Goal: Use online tool/utility: Utilize a website feature to perform a specific function

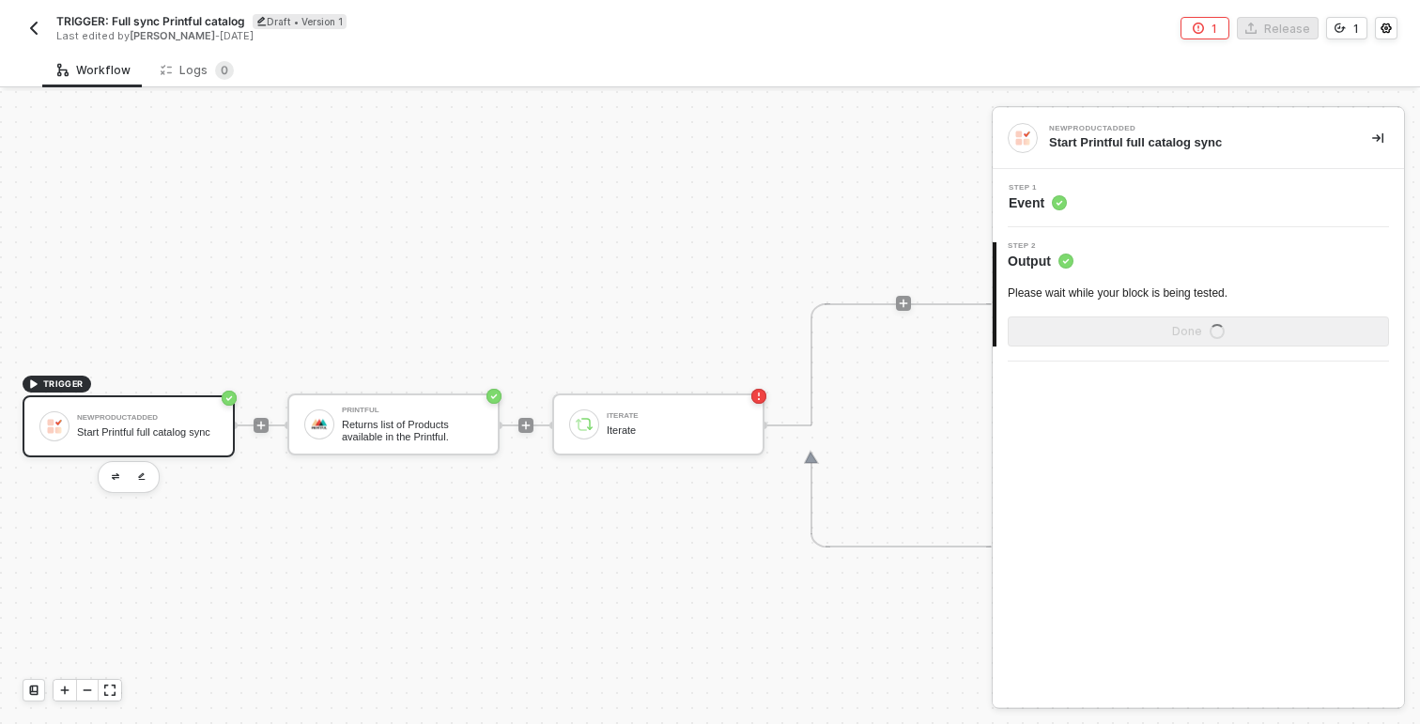
scroll to position [35, 0]
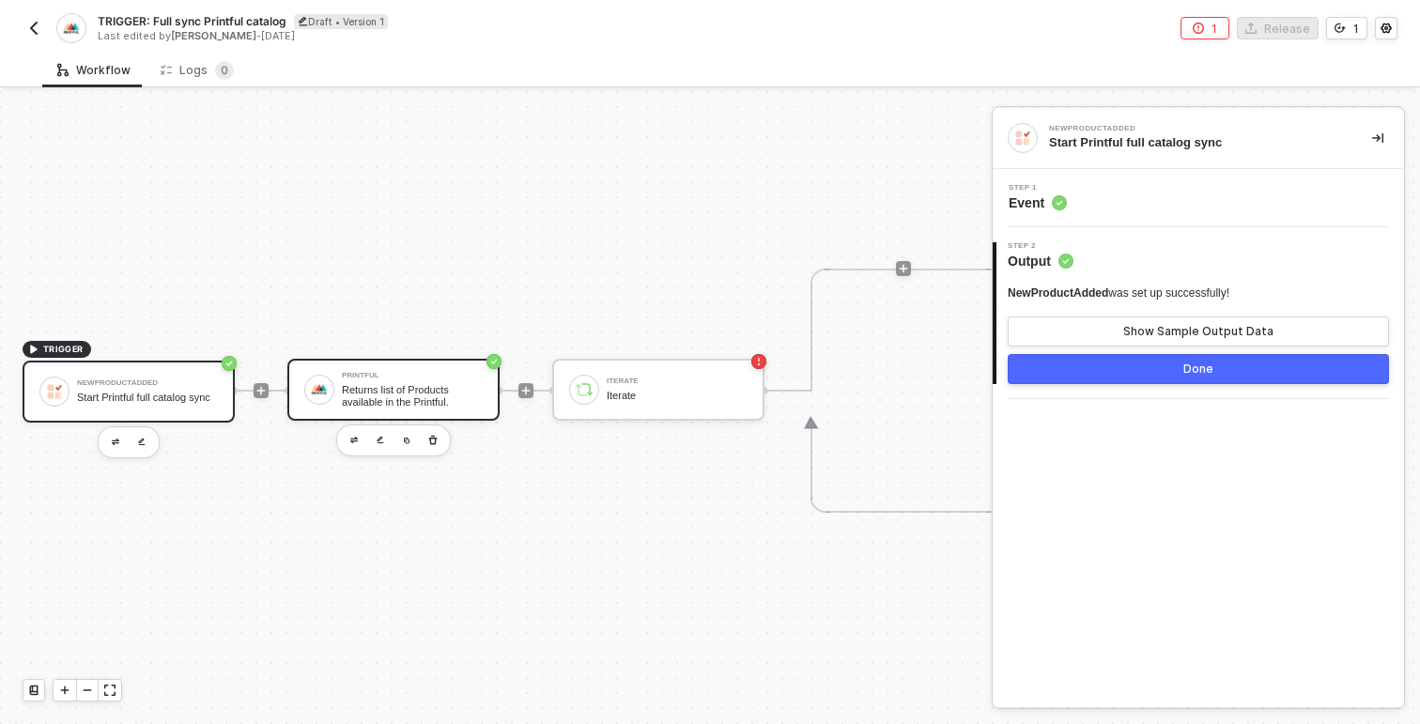
click at [392, 394] on div "Returns list of Products available in the Printful." at bounding box center [412, 395] width 141 height 23
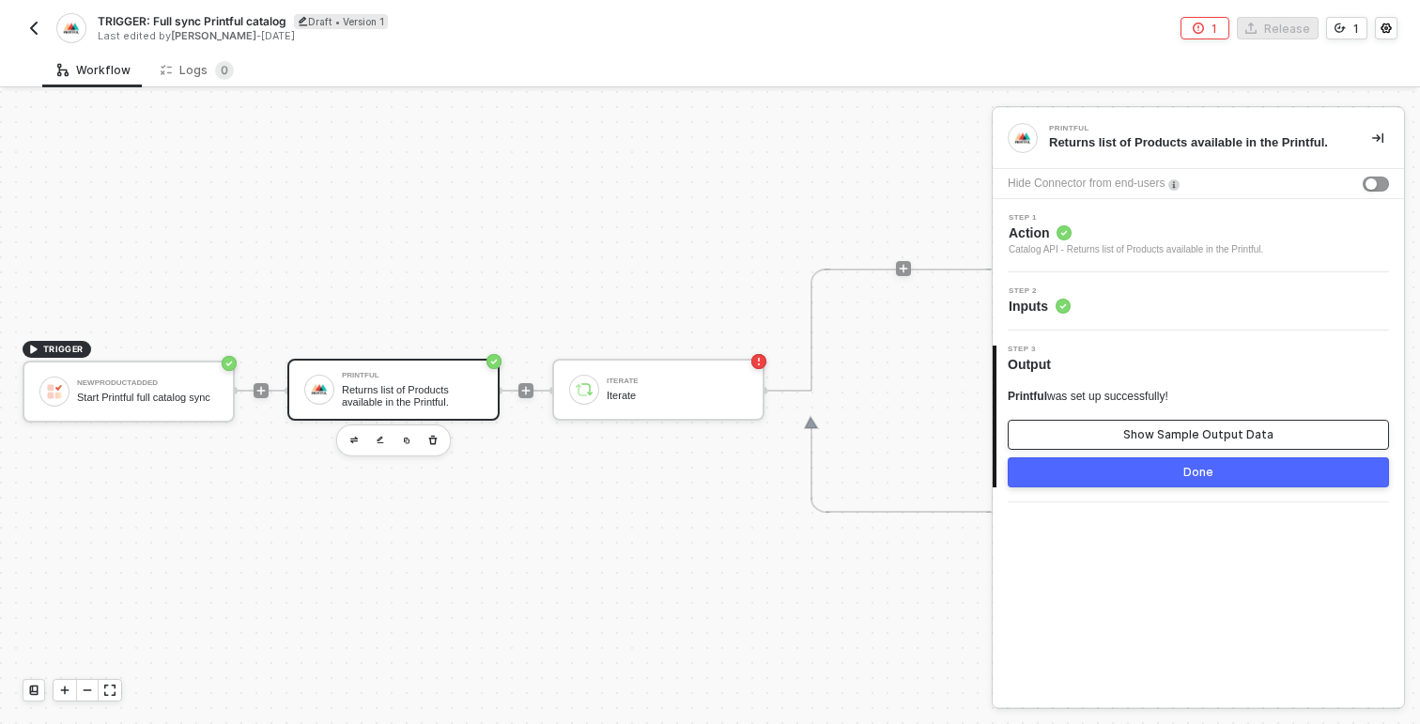
click at [1184, 435] on div "Show Sample Output Data" at bounding box center [1198, 434] width 150 height 15
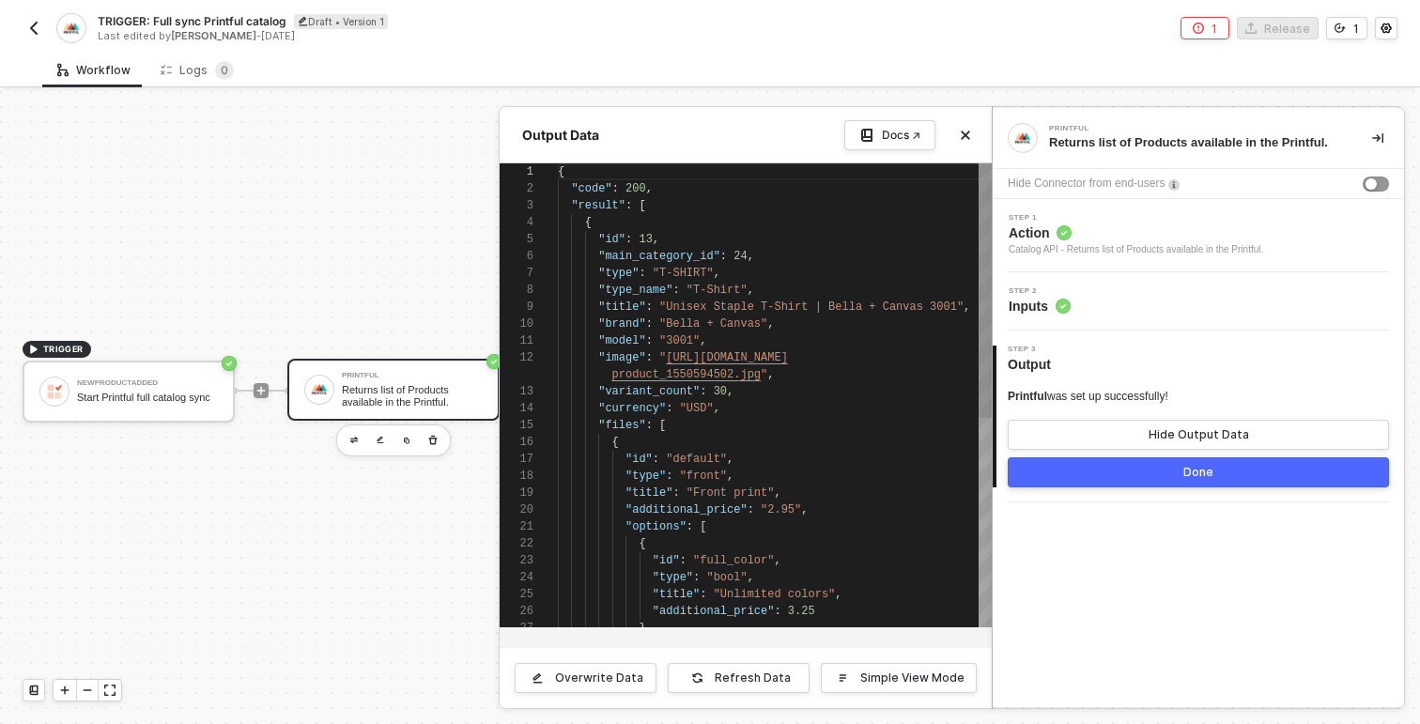
scroll to position [169, 0]
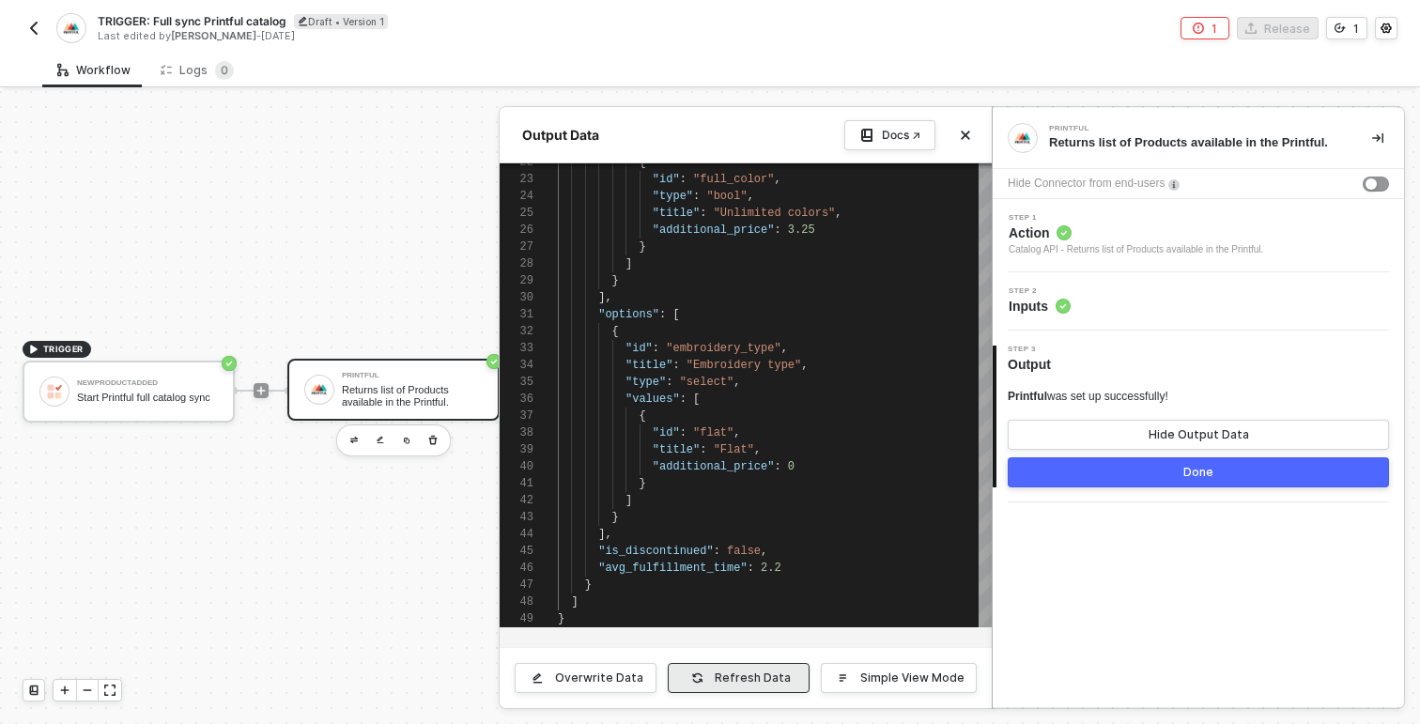
click at [720, 678] on button "Refresh Data" at bounding box center [739, 678] width 142 height 30
click at [1118, 478] on button "Done" at bounding box center [1198, 472] width 381 height 30
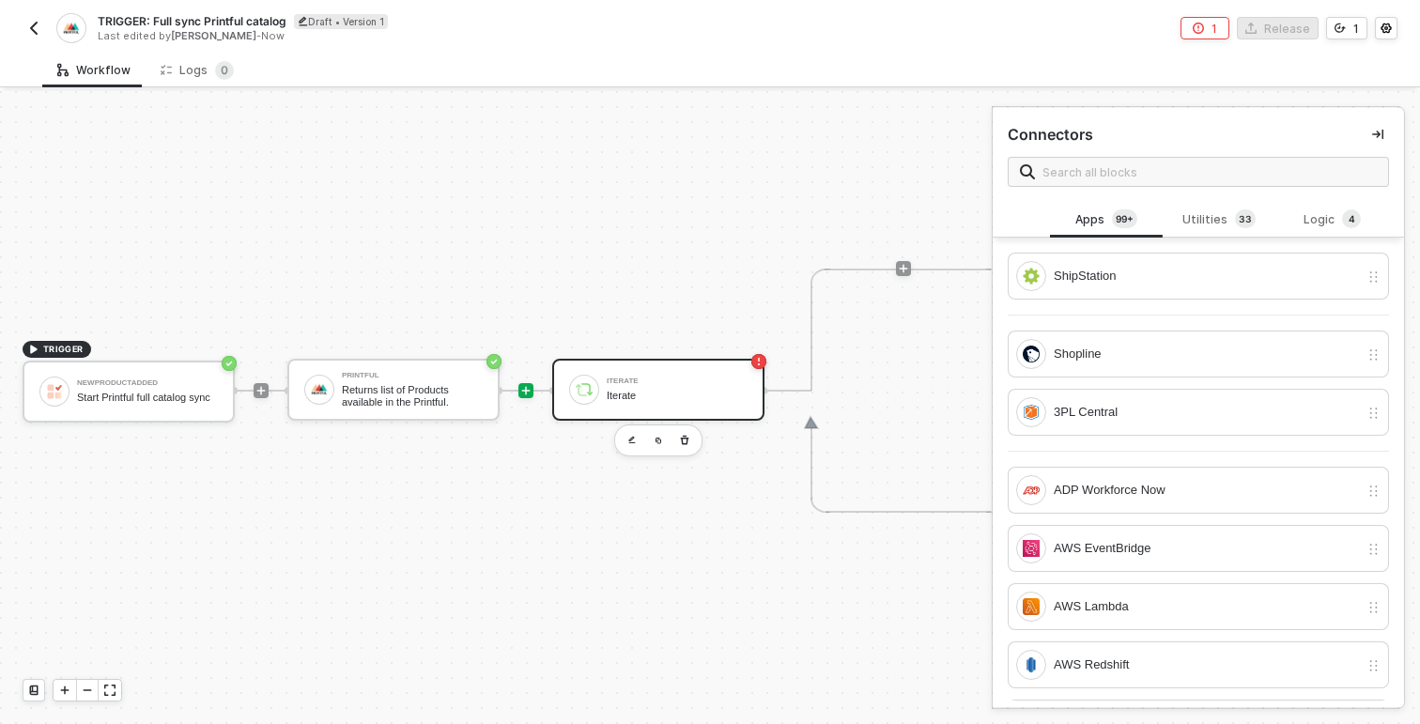
click at [675, 403] on div "Iterate Iterate" at bounding box center [677, 390] width 141 height 36
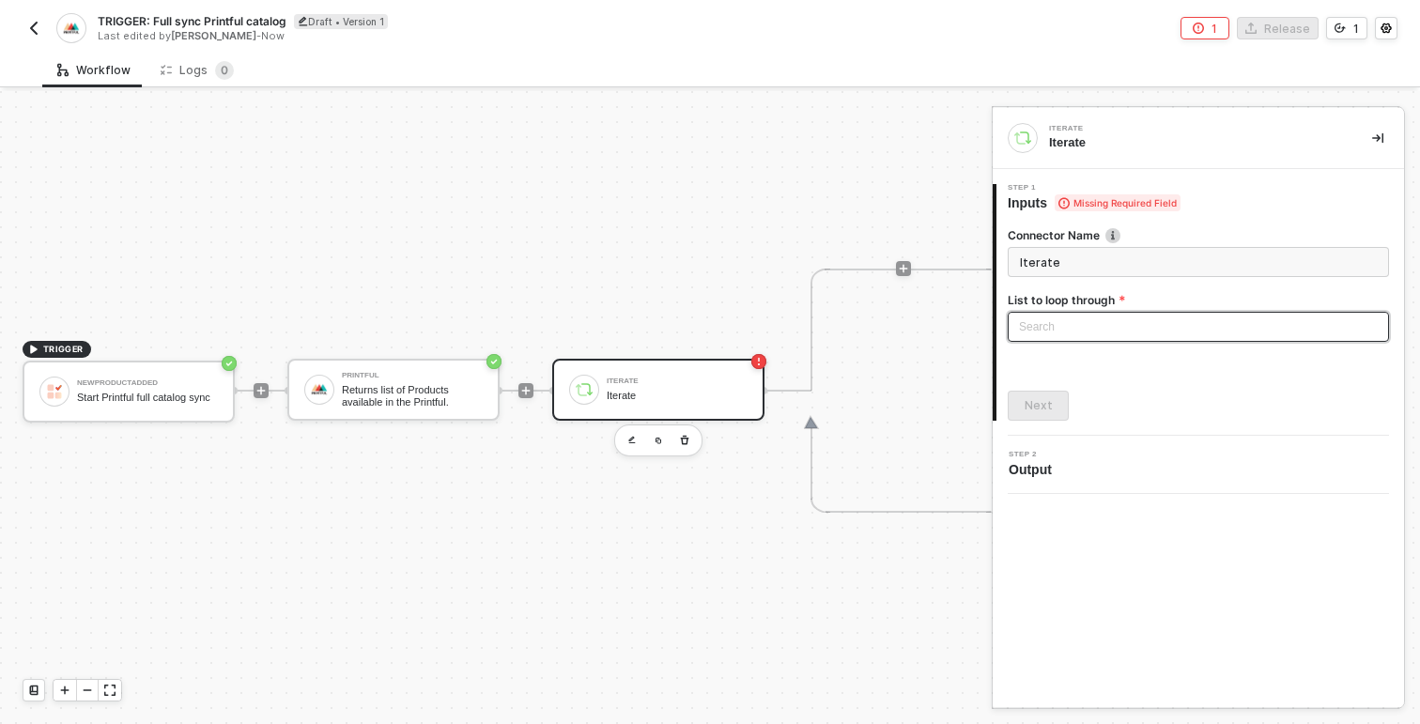
click at [1124, 328] on div "Search" at bounding box center [1198, 327] width 381 height 30
click at [425, 490] on div "TRIGGER NewProductAdded Start Printful full catalog sync Printful Returns list …" at bounding box center [784, 390] width 1568 height 668
click at [421, 388] on div "Returns list of Products available in the Printful." at bounding box center [412, 395] width 141 height 23
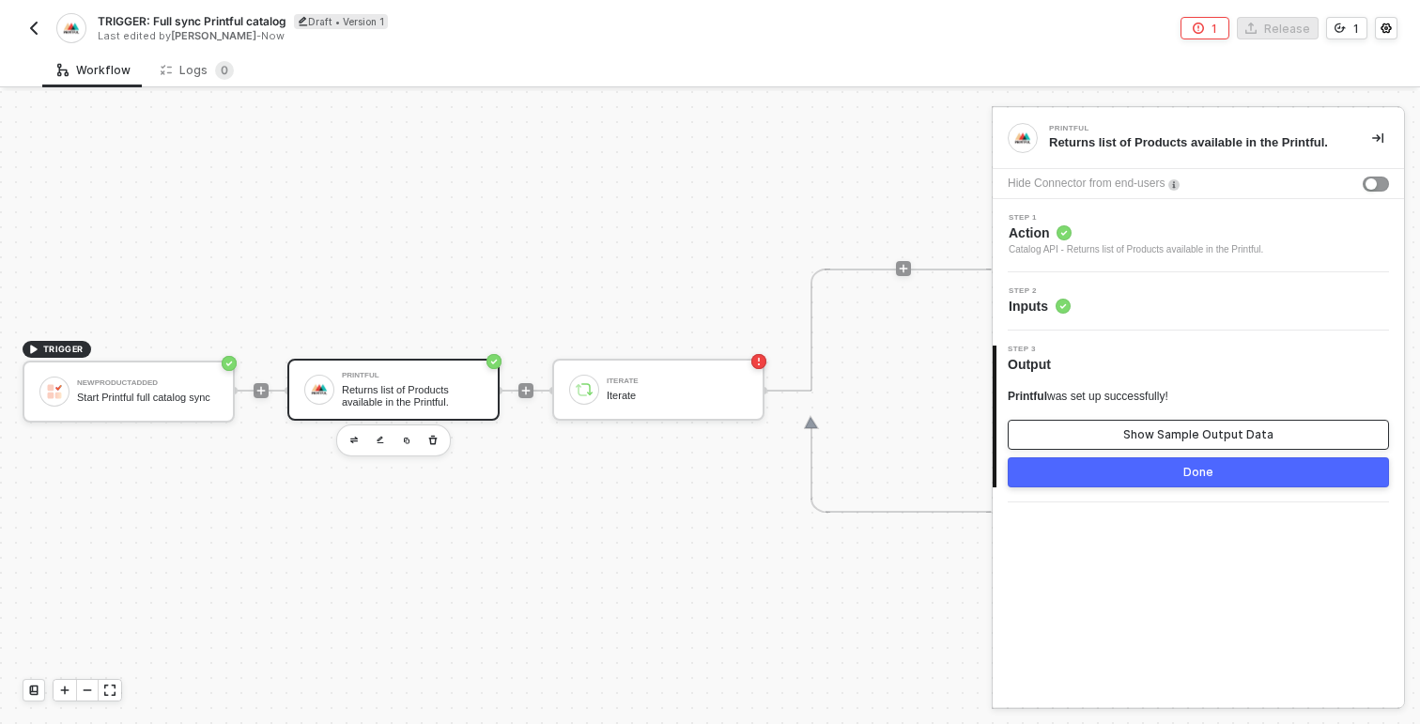
click at [1148, 439] on div "Show Sample Output Data" at bounding box center [1198, 434] width 150 height 15
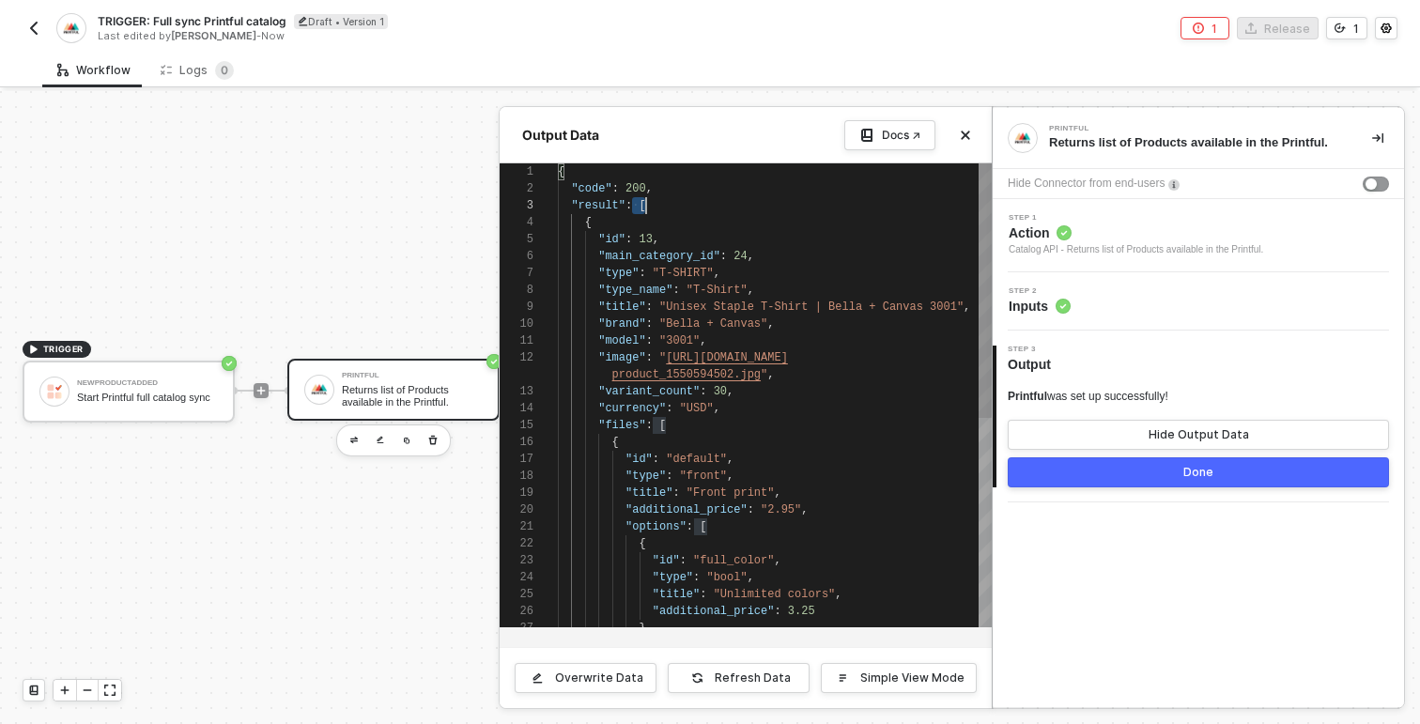
scroll to position [34, 88]
drag, startPoint x: 636, startPoint y: 206, endPoint x: 691, endPoint y: 206, distance: 55.4
click at [587, 223] on span "{" at bounding box center [588, 222] width 7 height 13
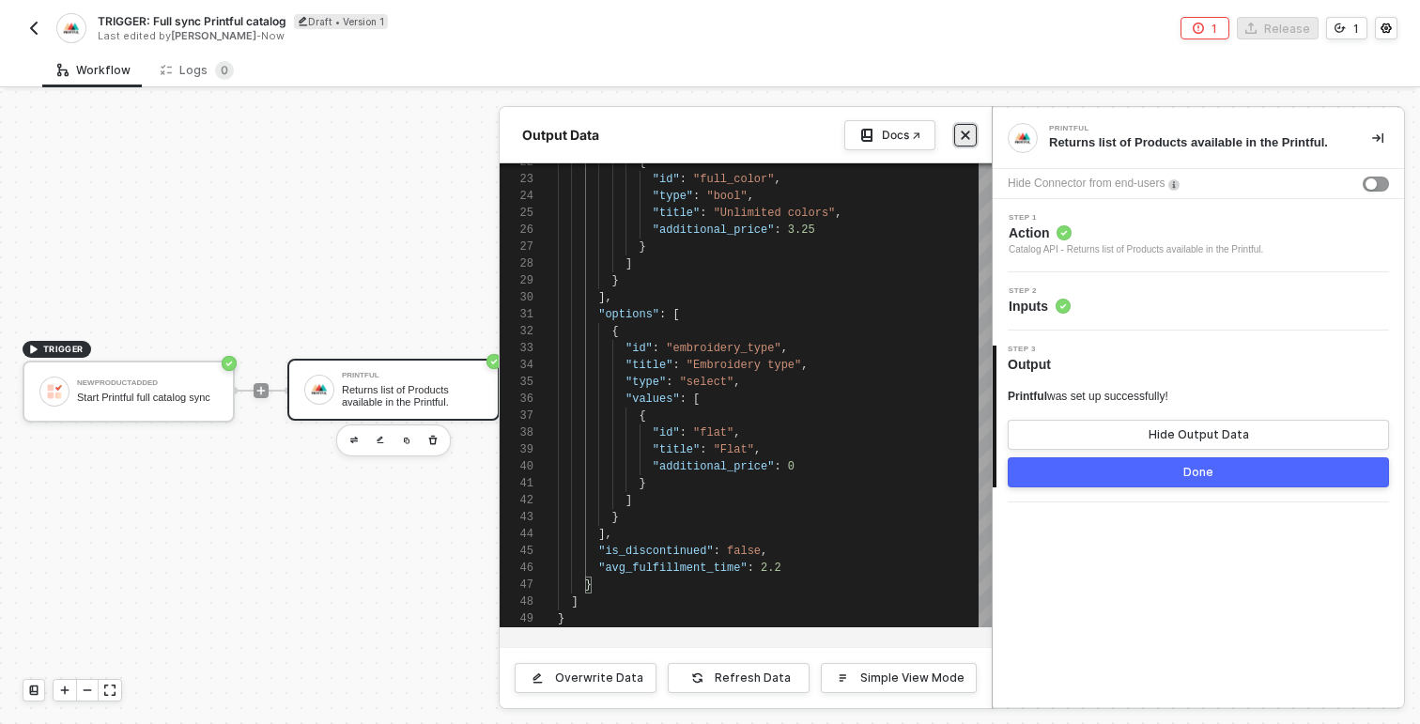
click at [962, 135] on icon "icon-close" at bounding box center [965, 135] width 11 height 11
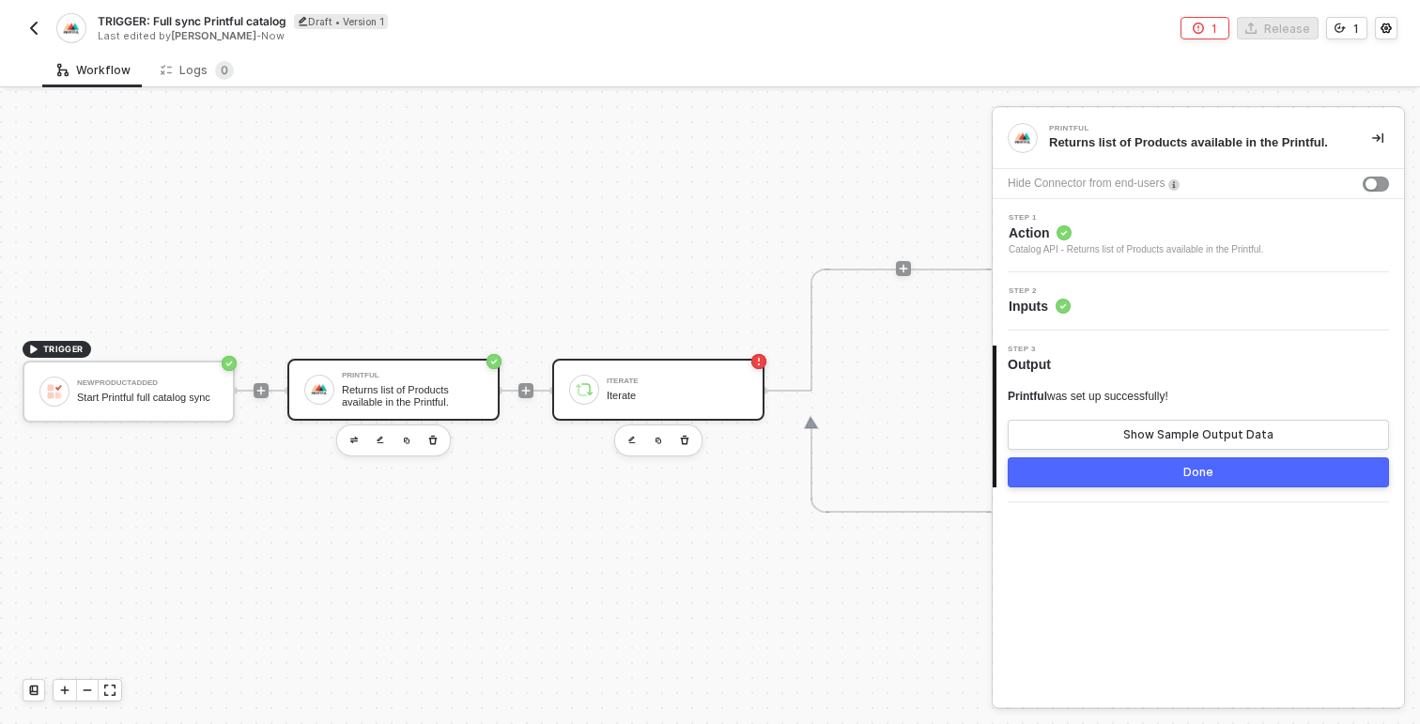
click at [661, 390] on div "Iterate" at bounding box center [677, 396] width 141 height 12
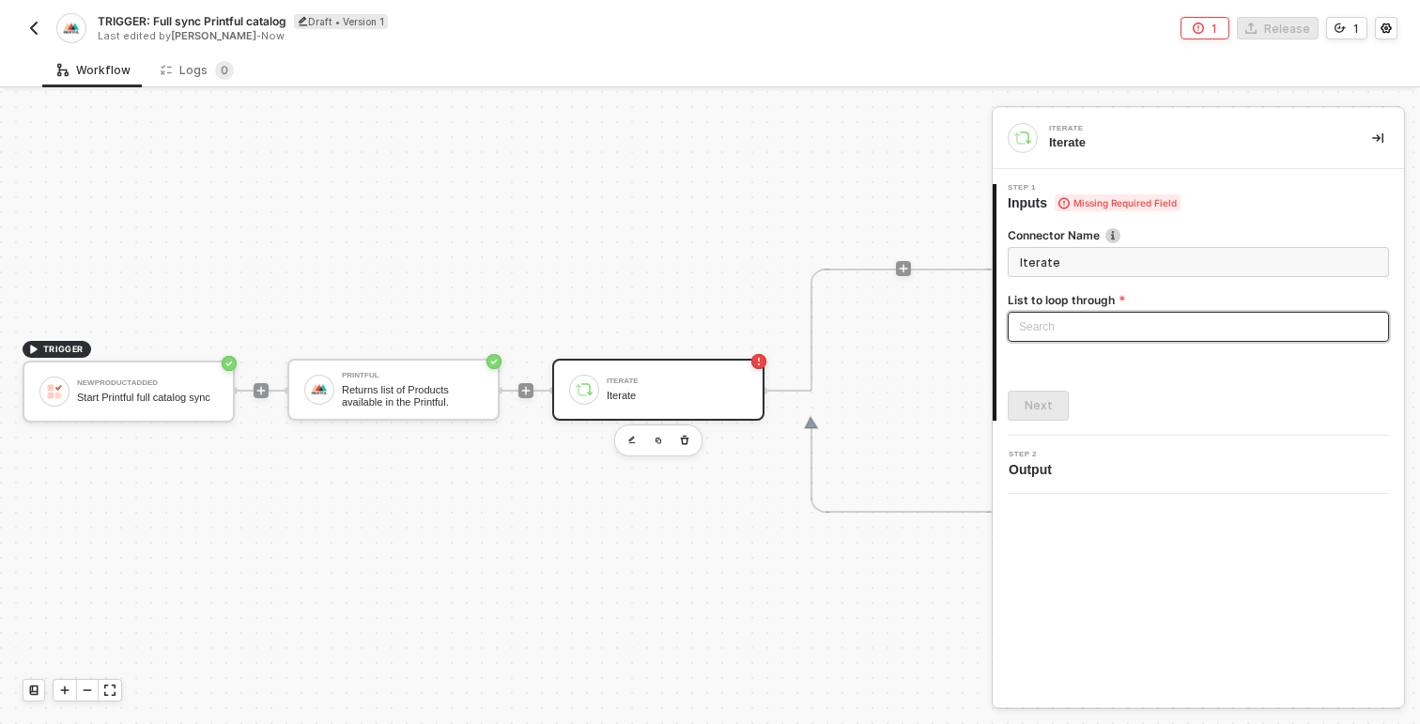
click at [1176, 328] on div "Search" at bounding box center [1198, 327] width 381 height 30
click at [1160, 377] on div at bounding box center [1198, 373] width 359 height 33
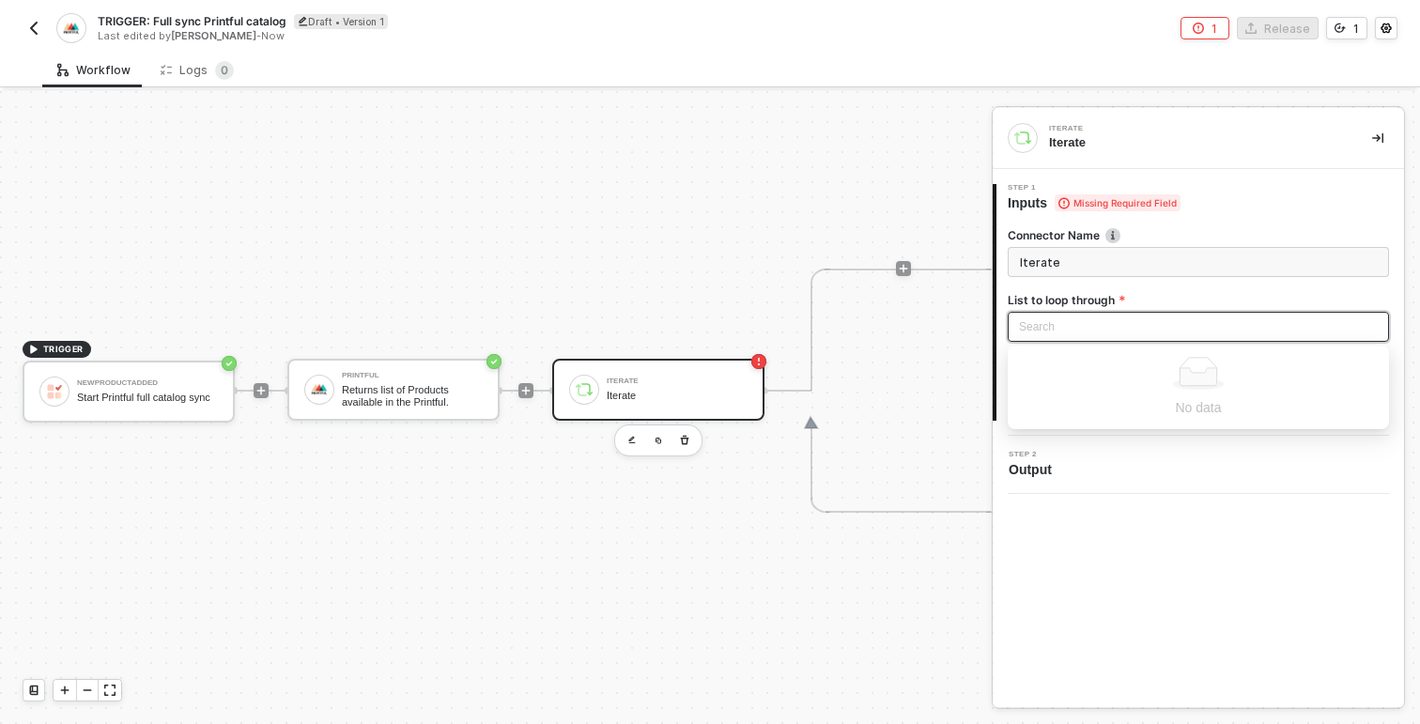
click at [1151, 300] on label "List to loop through" at bounding box center [1198, 300] width 381 height 16
click at [892, 403] on icon at bounding box center [849, 391] width 94 height 244
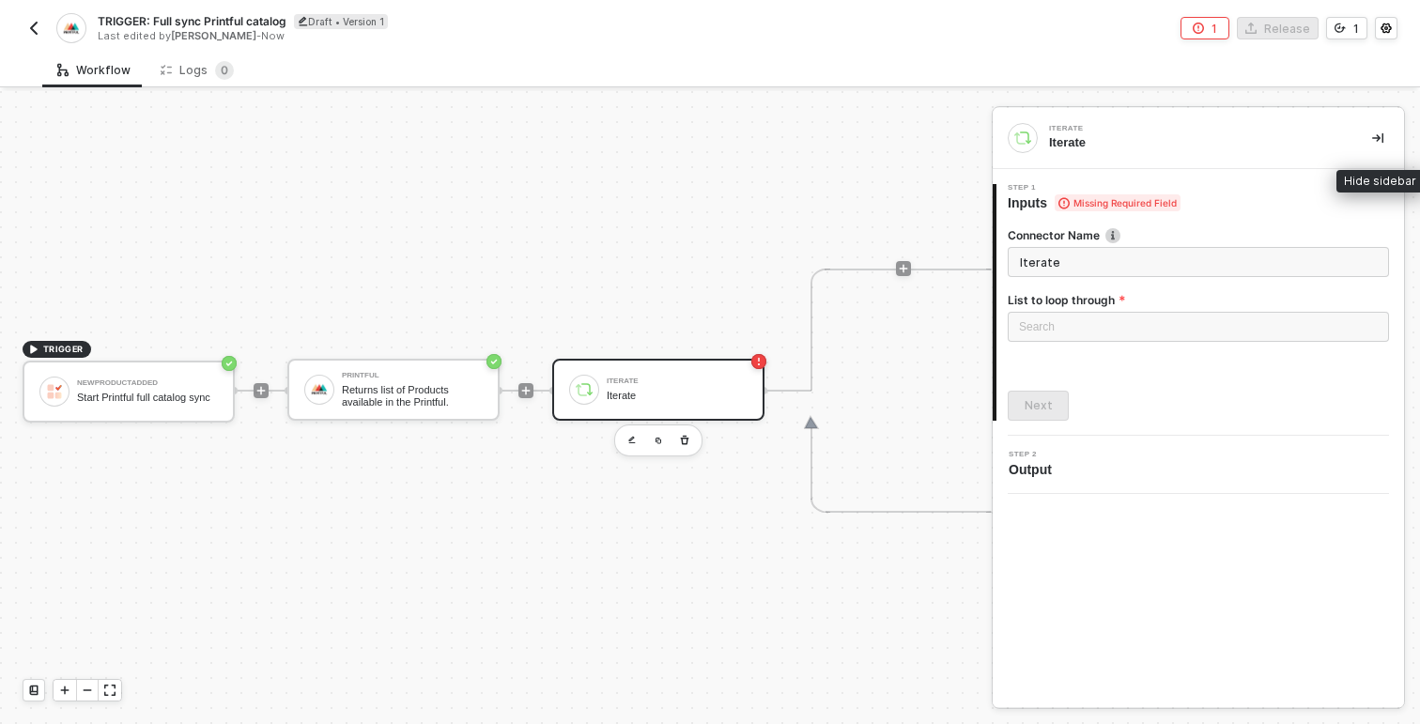
click at [1379, 140] on icon "icon-collapse-right" at bounding box center [1377, 137] width 11 height 11
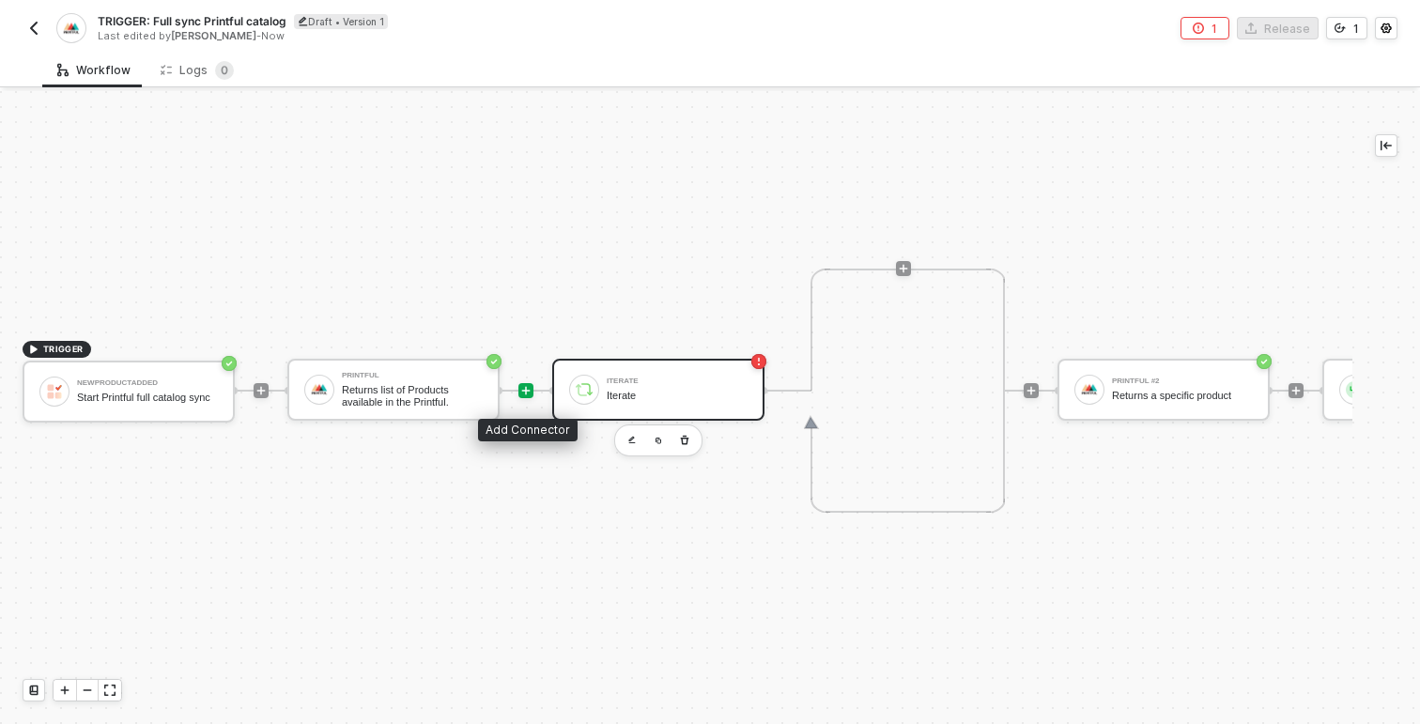
click at [525, 391] on icon "icon-play" at bounding box center [526, 390] width 8 height 8
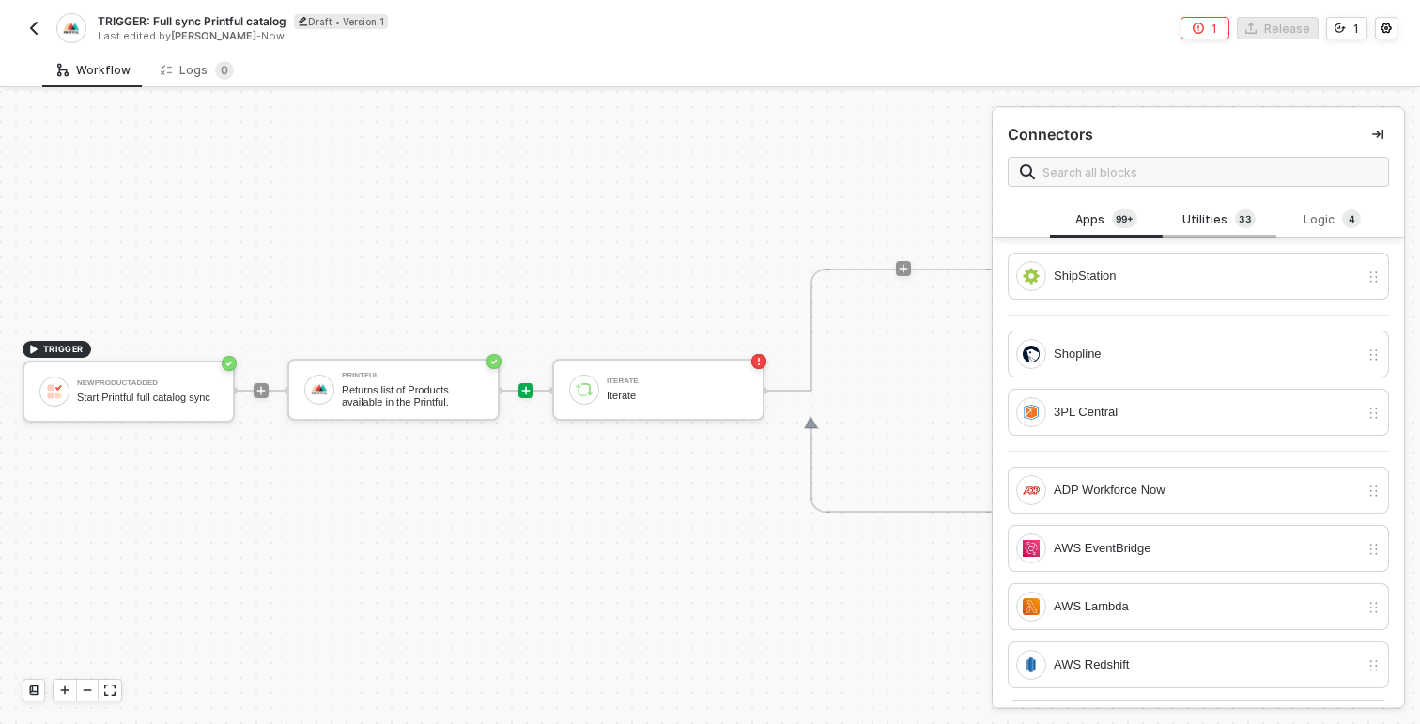
click at [1225, 217] on div "Utilities 3 3" at bounding box center [1219, 219] width 83 height 21
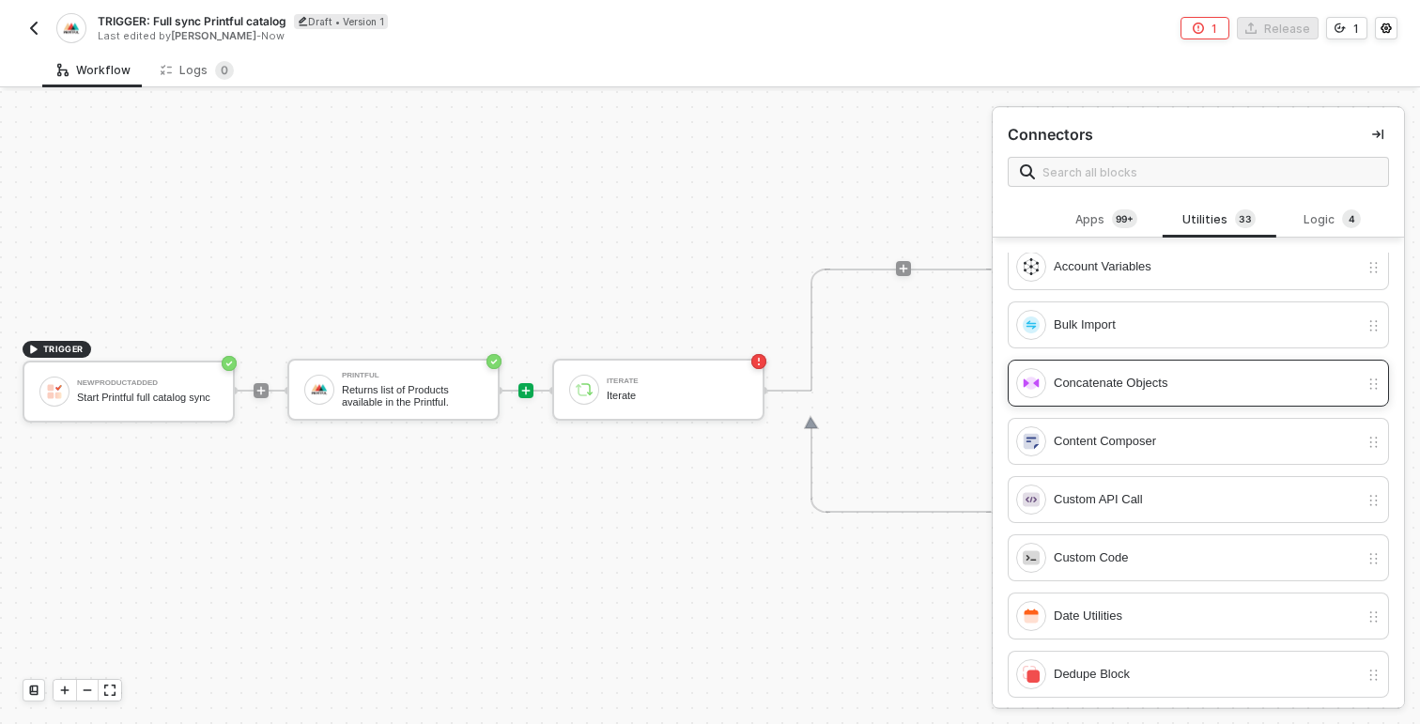
scroll to position [153, 0]
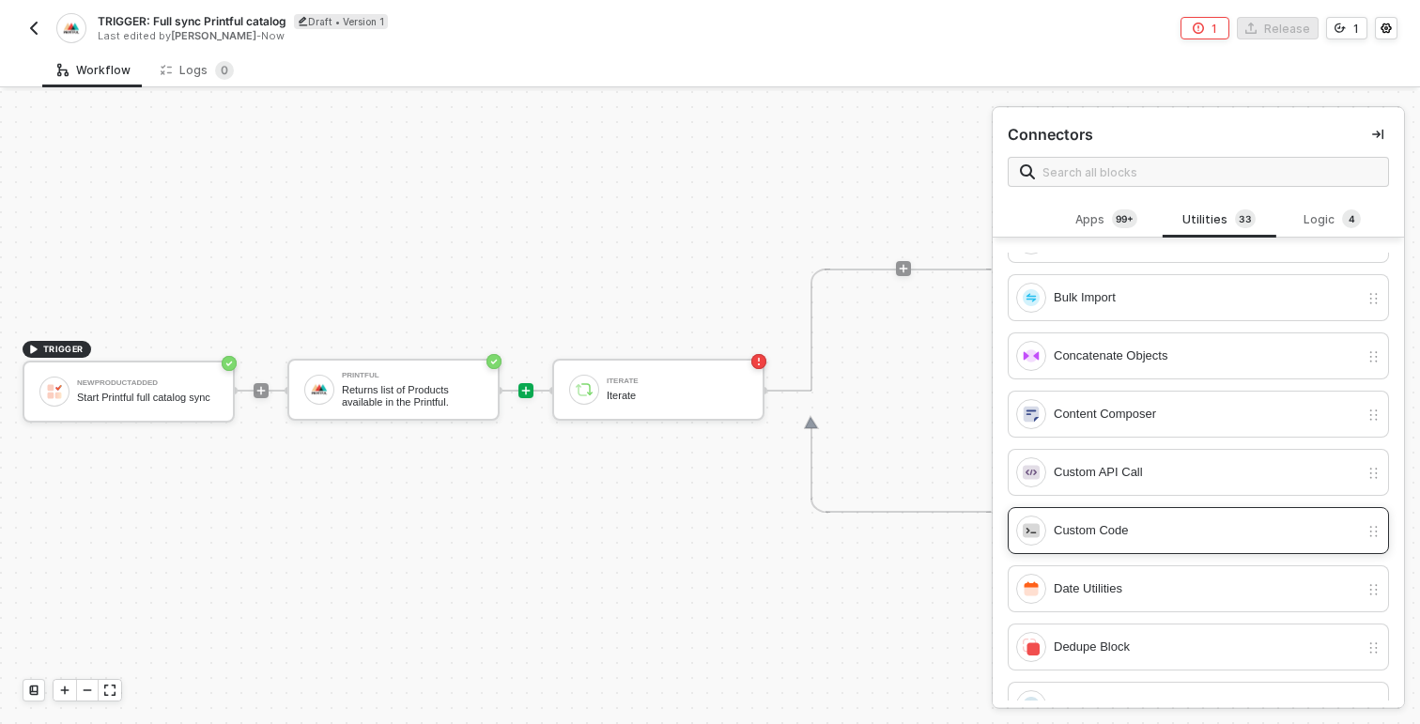
click at [1141, 525] on div "Custom Code" at bounding box center [1206, 530] width 305 height 21
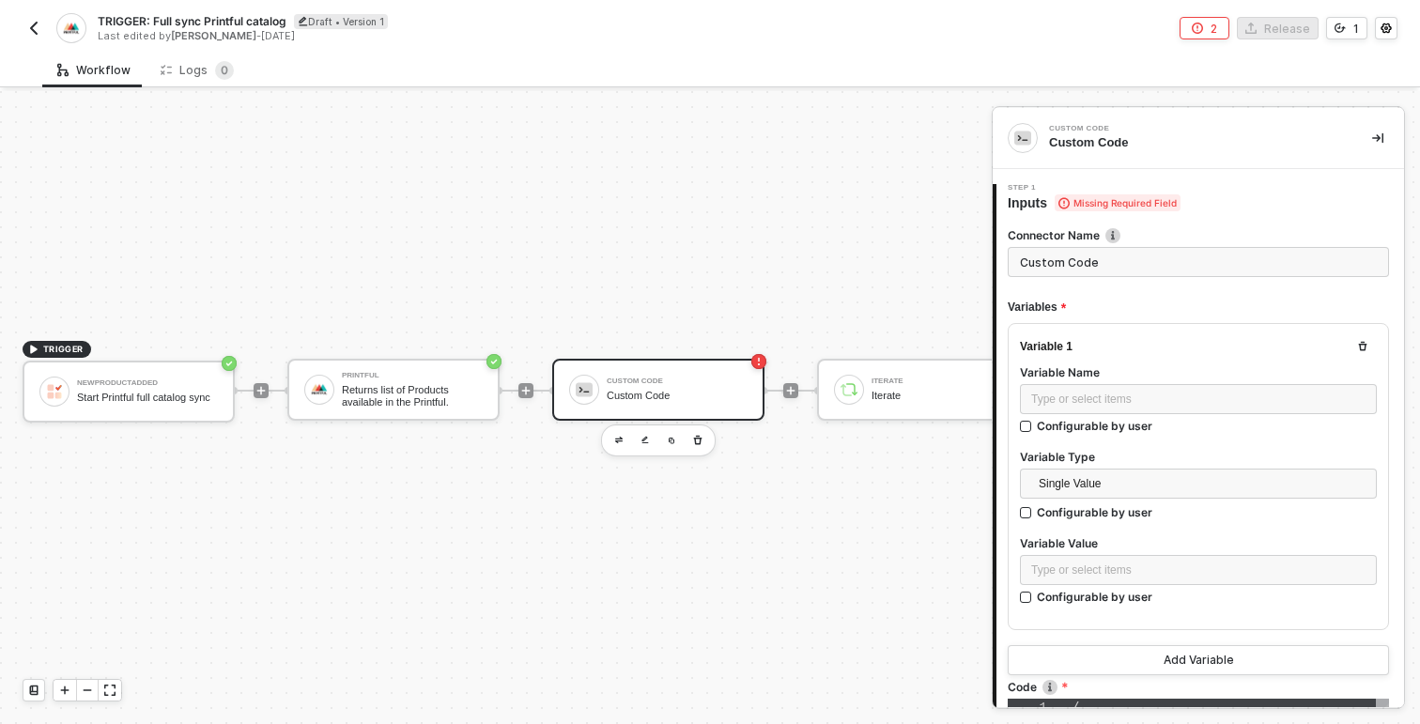
type textarea "/* You can access variables on the inputData object. ex: const myVariable = inp…"
click at [1128, 569] on div "Type or select items ﻿" at bounding box center [1198, 571] width 334 height 18
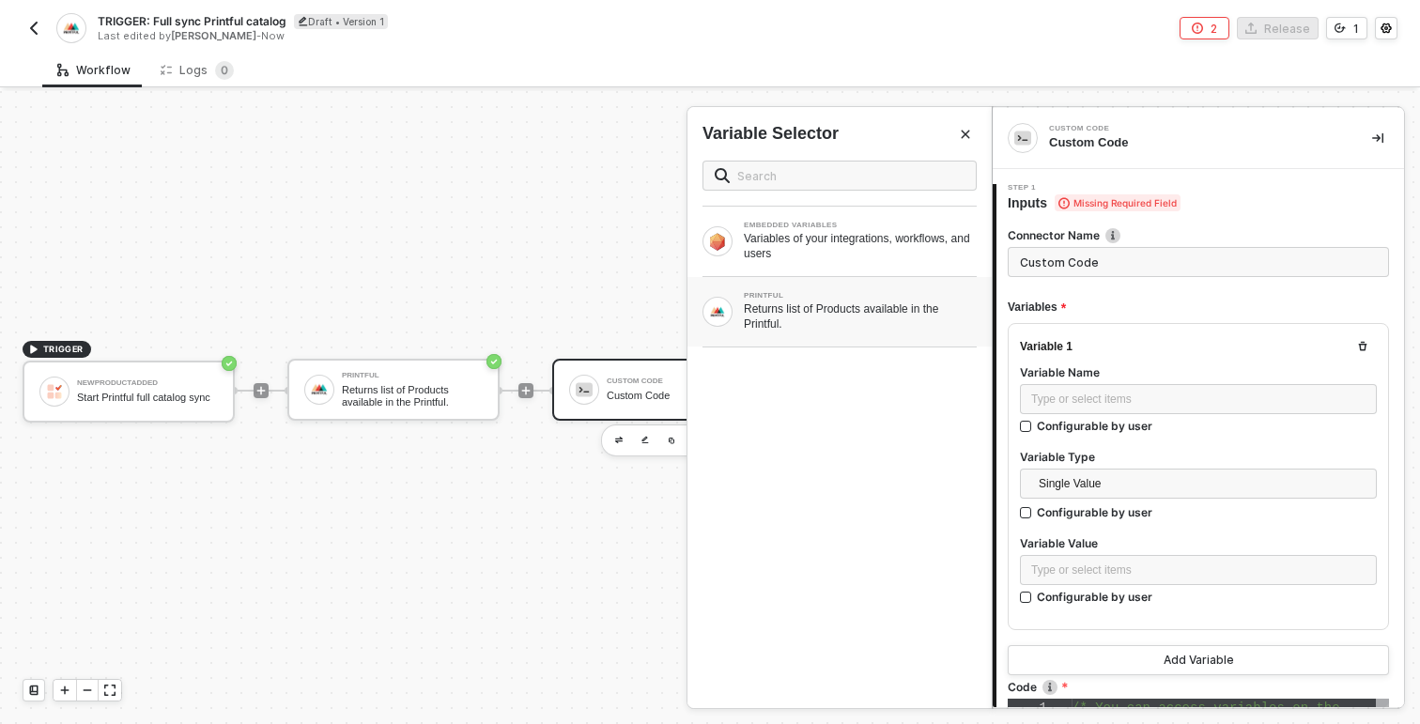
click at [818, 301] on div "Returns list of Products available in the Printful." at bounding box center [860, 316] width 233 height 30
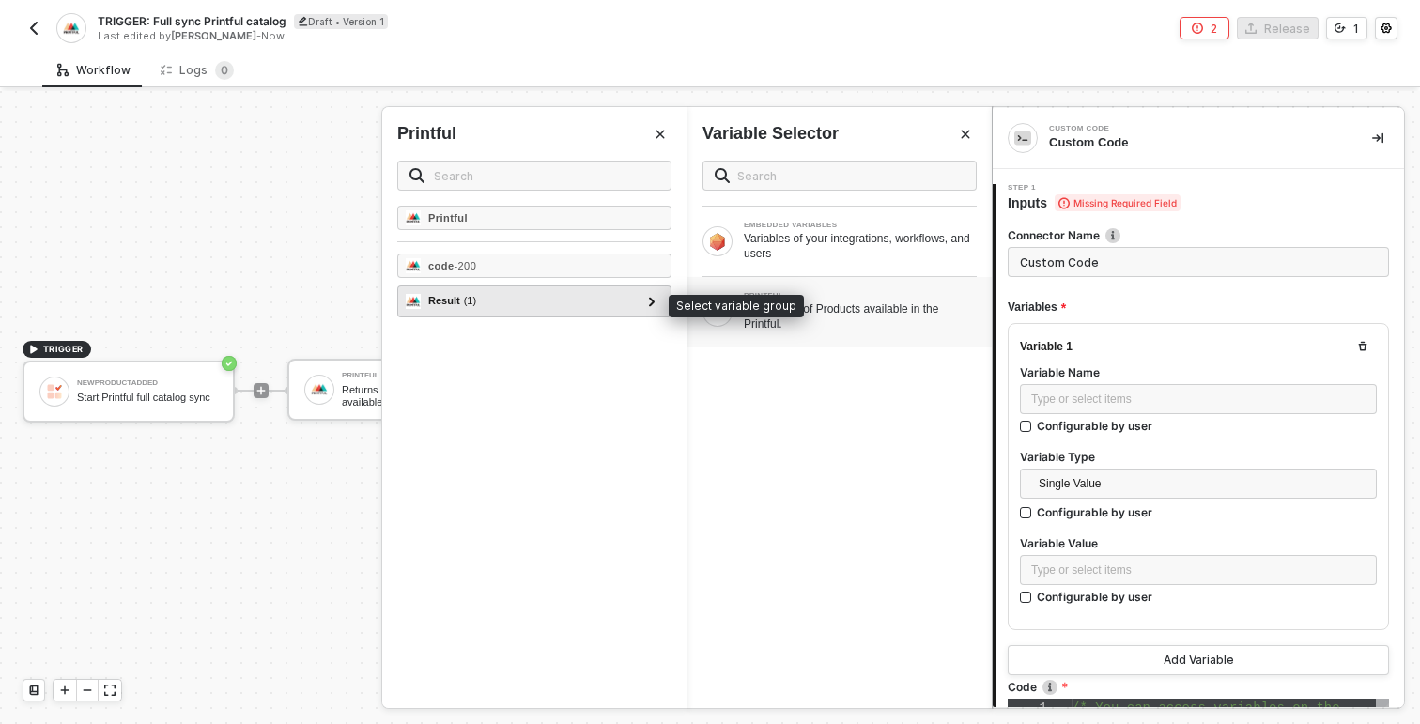
click at [487, 304] on div "Result ( 1 )" at bounding box center [523, 301] width 235 height 23
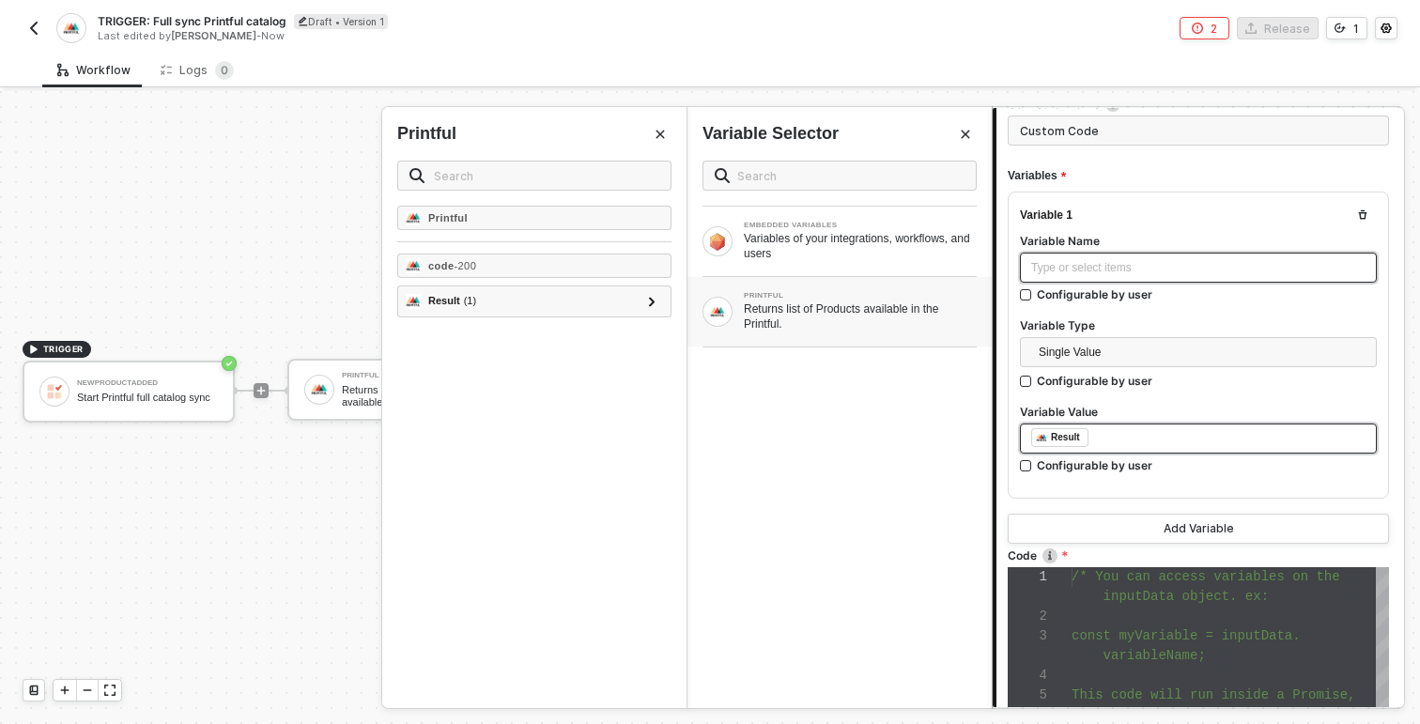
scroll to position [138, 0]
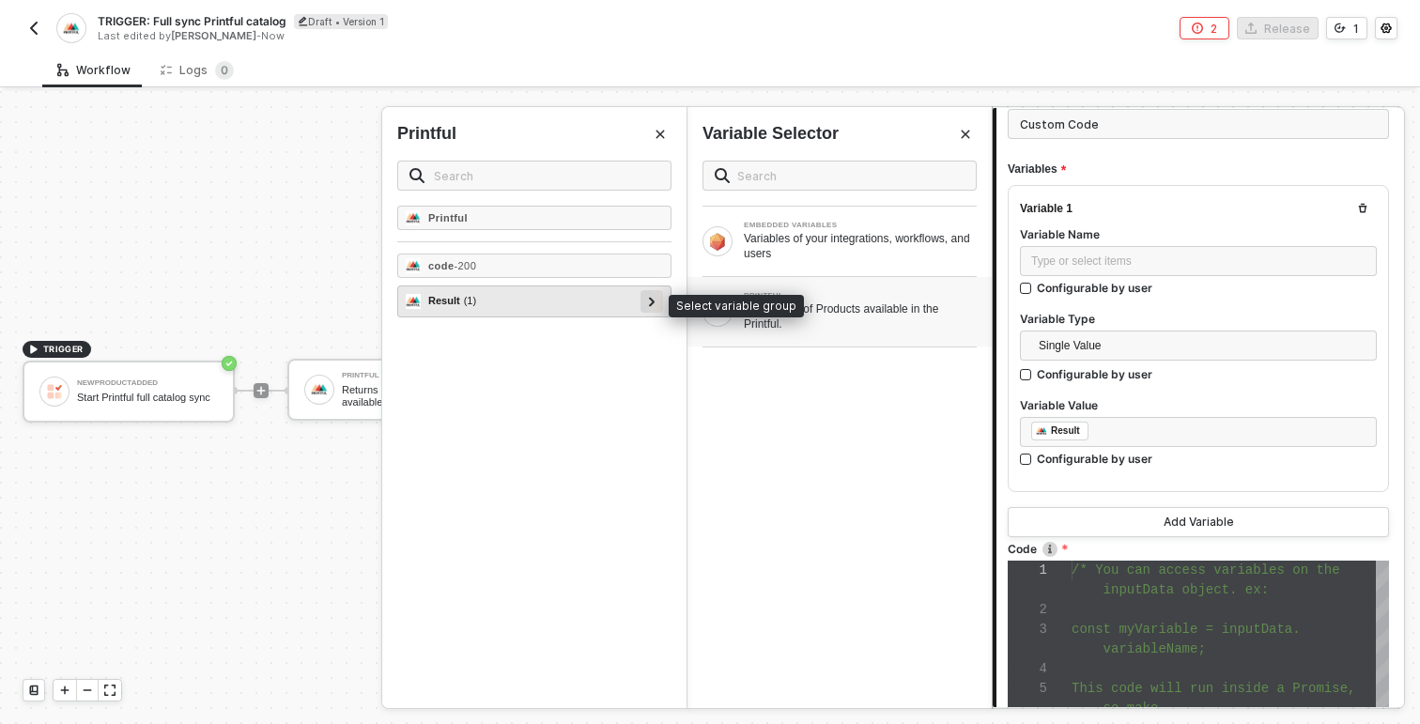
click at [647, 300] on div at bounding box center [651, 300] width 9 height 21
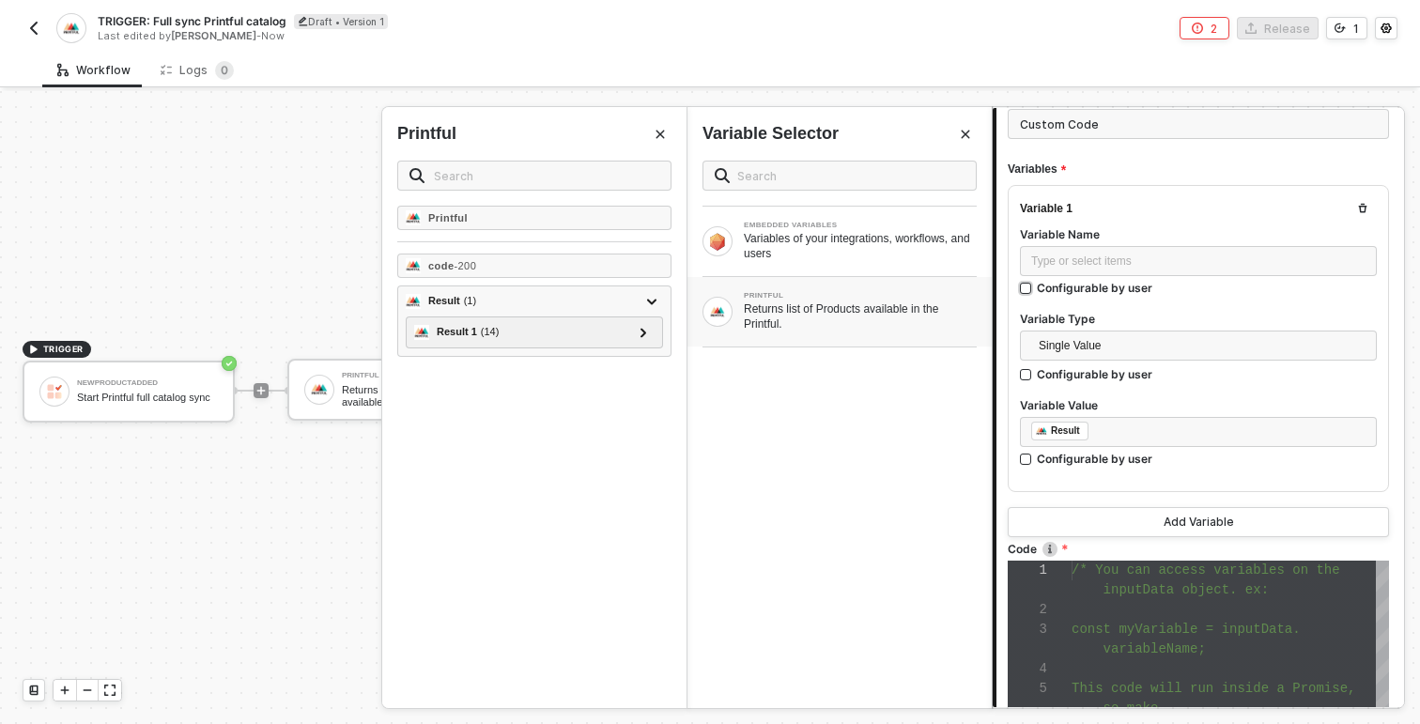
scroll to position [0, 0]
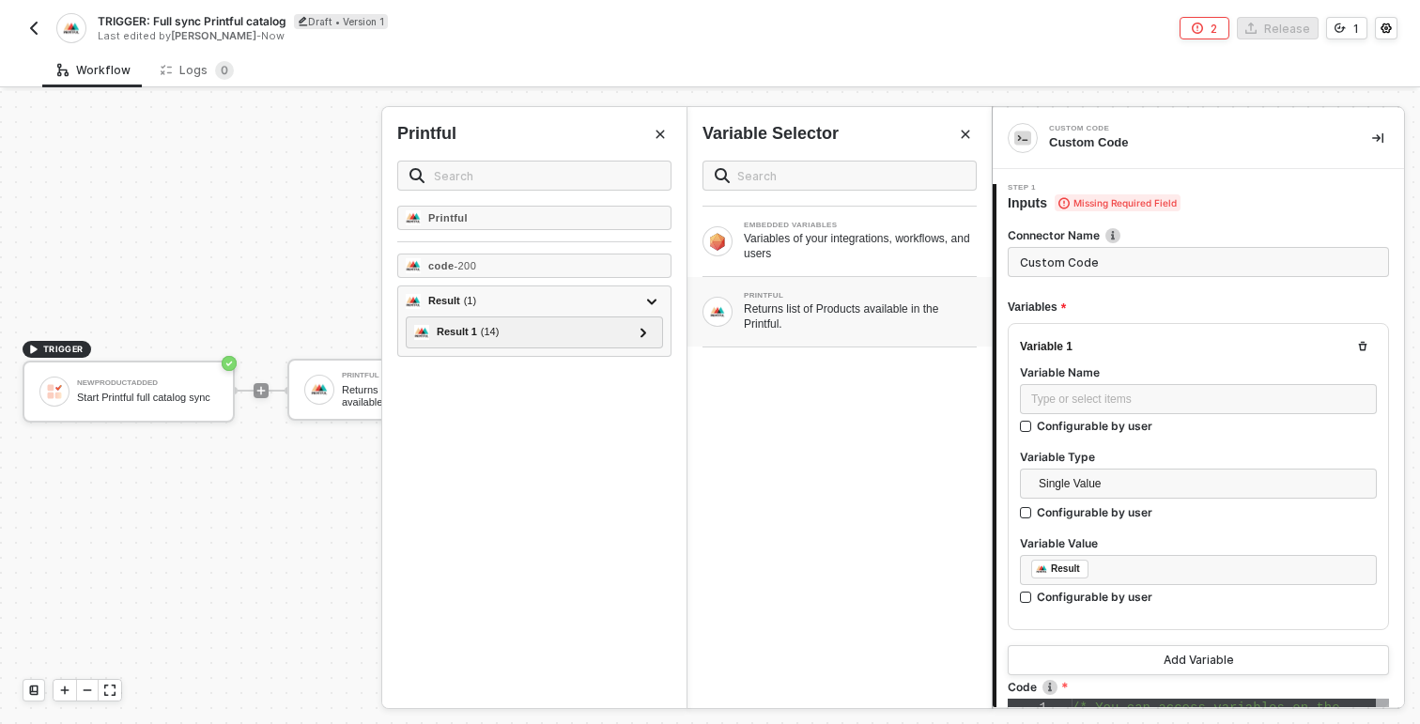
click at [1377, 139] on icon "icon-collapse-right" at bounding box center [1377, 137] width 11 height 11
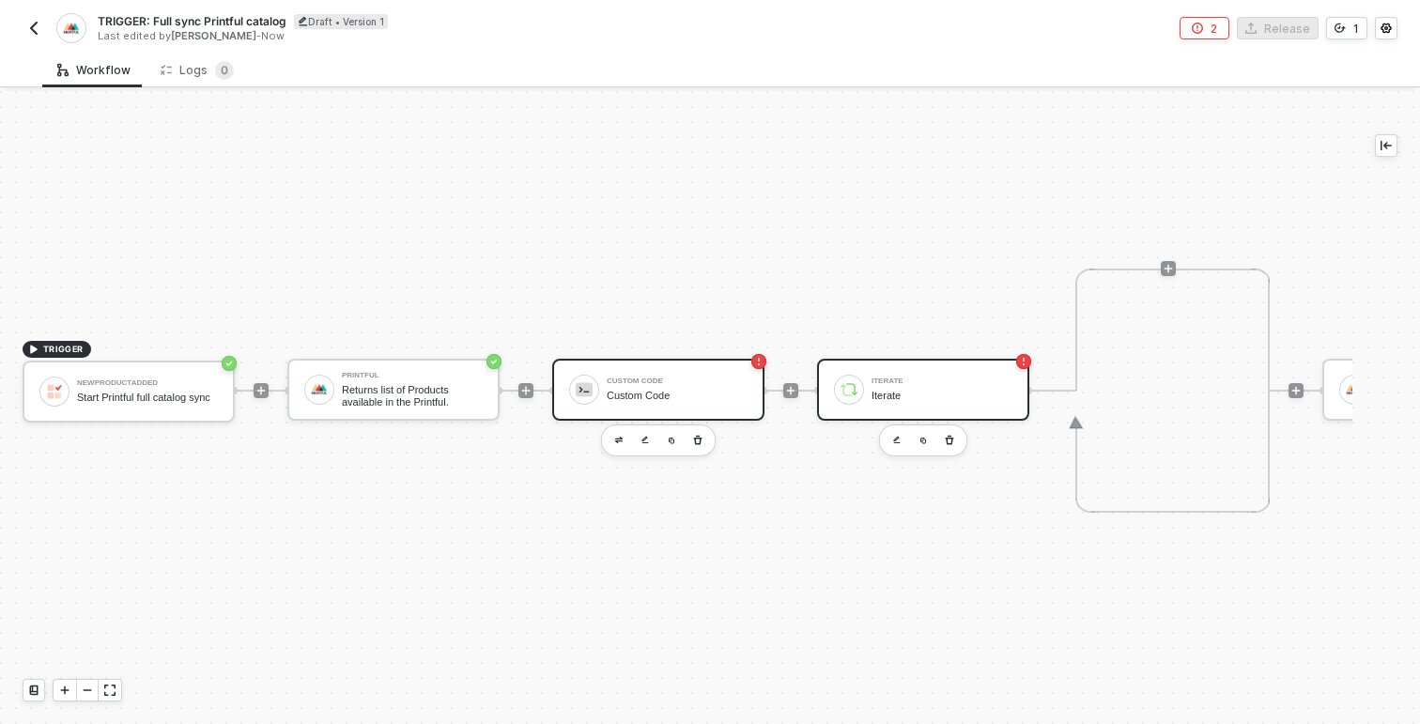
click at [948, 388] on div "Iterate Iterate" at bounding box center [941, 390] width 141 height 36
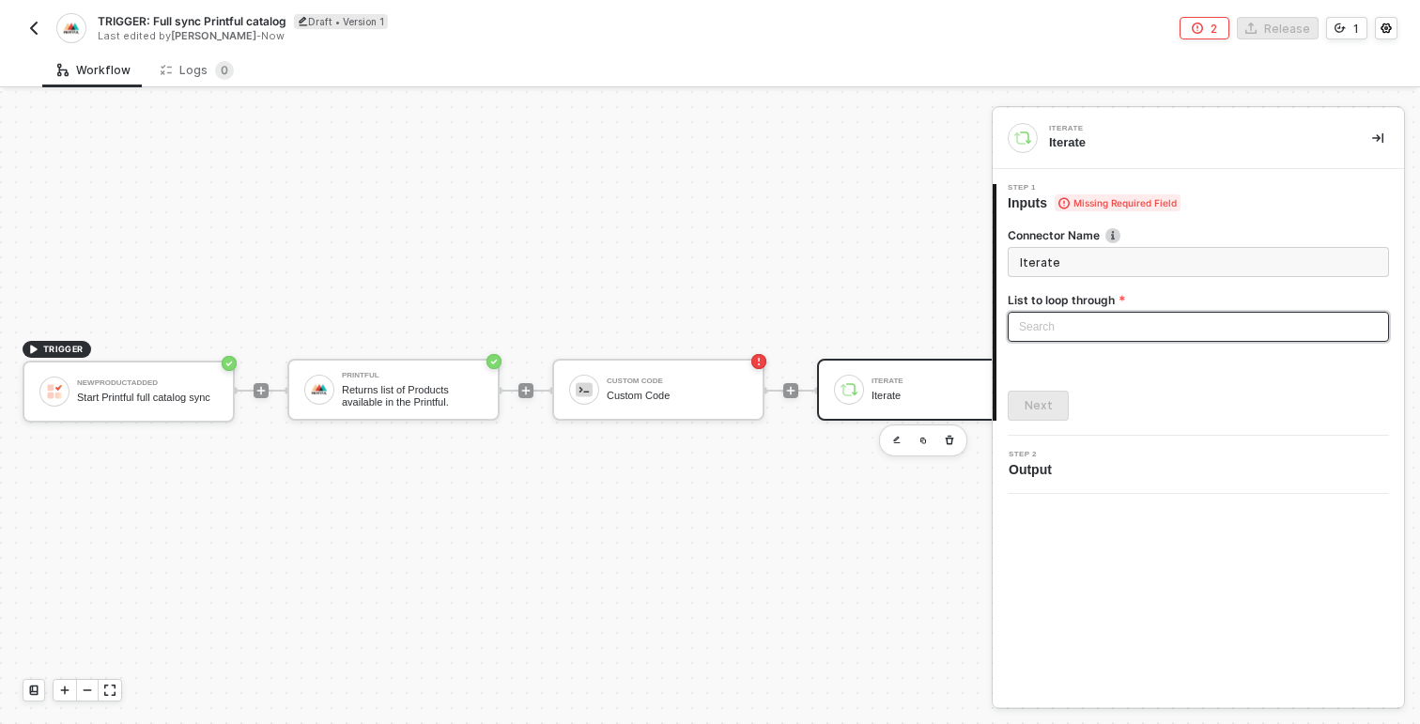
click at [1162, 324] on div "Search" at bounding box center [1198, 327] width 381 height 30
click at [1377, 140] on icon "icon-collapse-right" at bounding box center [1377, 137] width 11 height 11
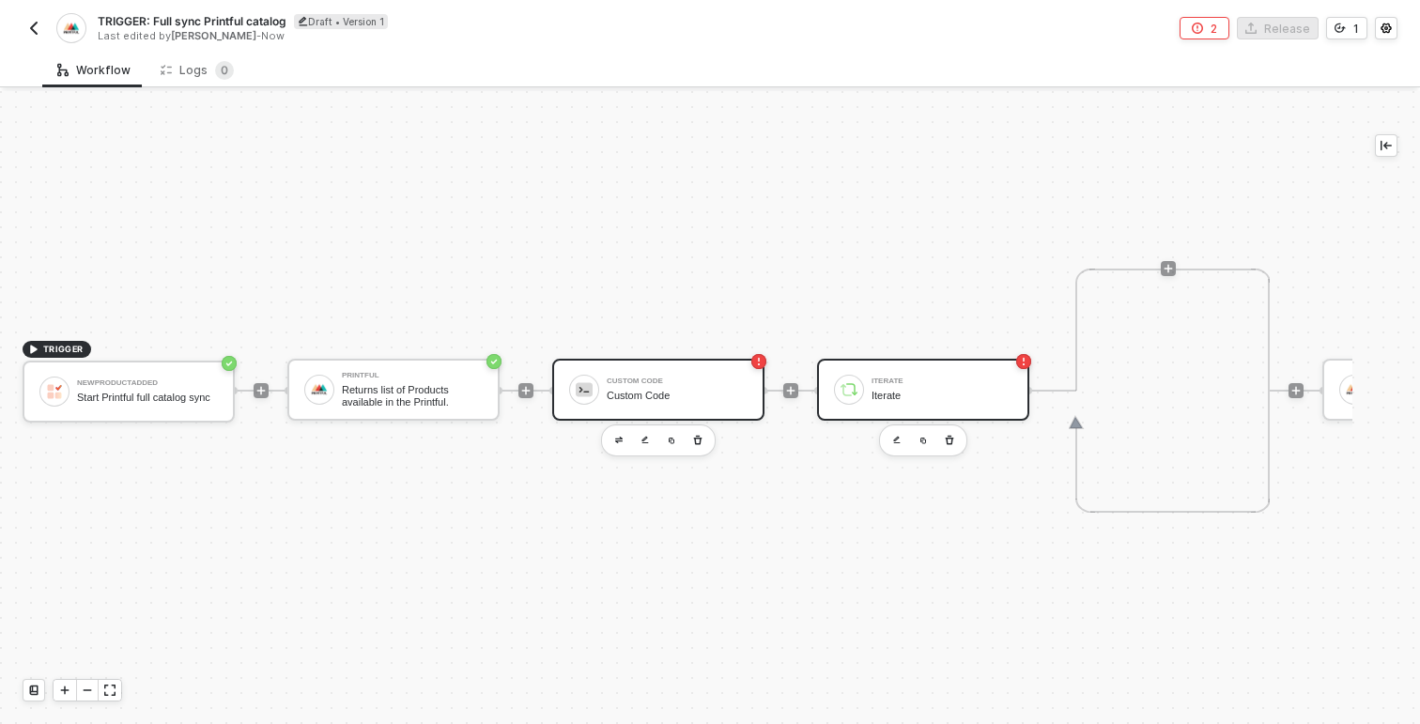
click at [656, 387] on div "Custom Code Custom Code" at bounding box center [677, 390] width 141 height 36
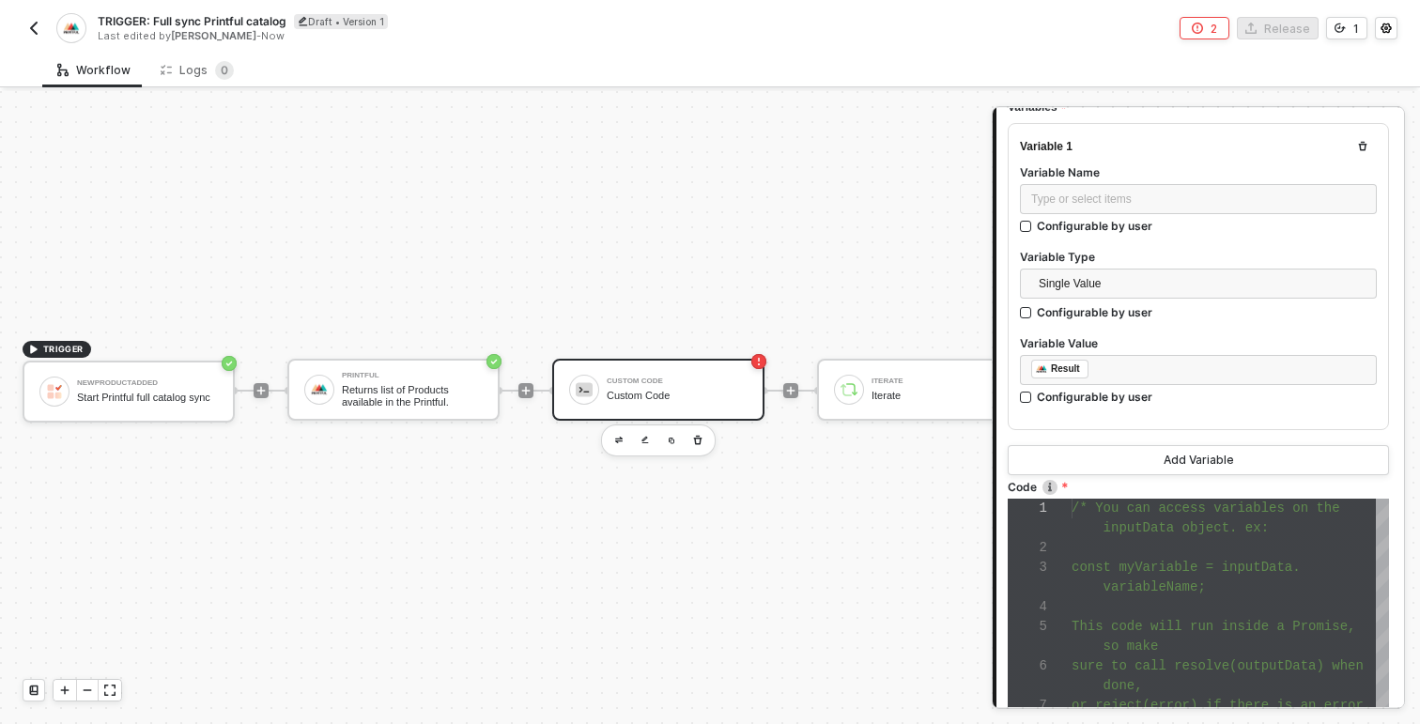
scroll to position [189, 0]
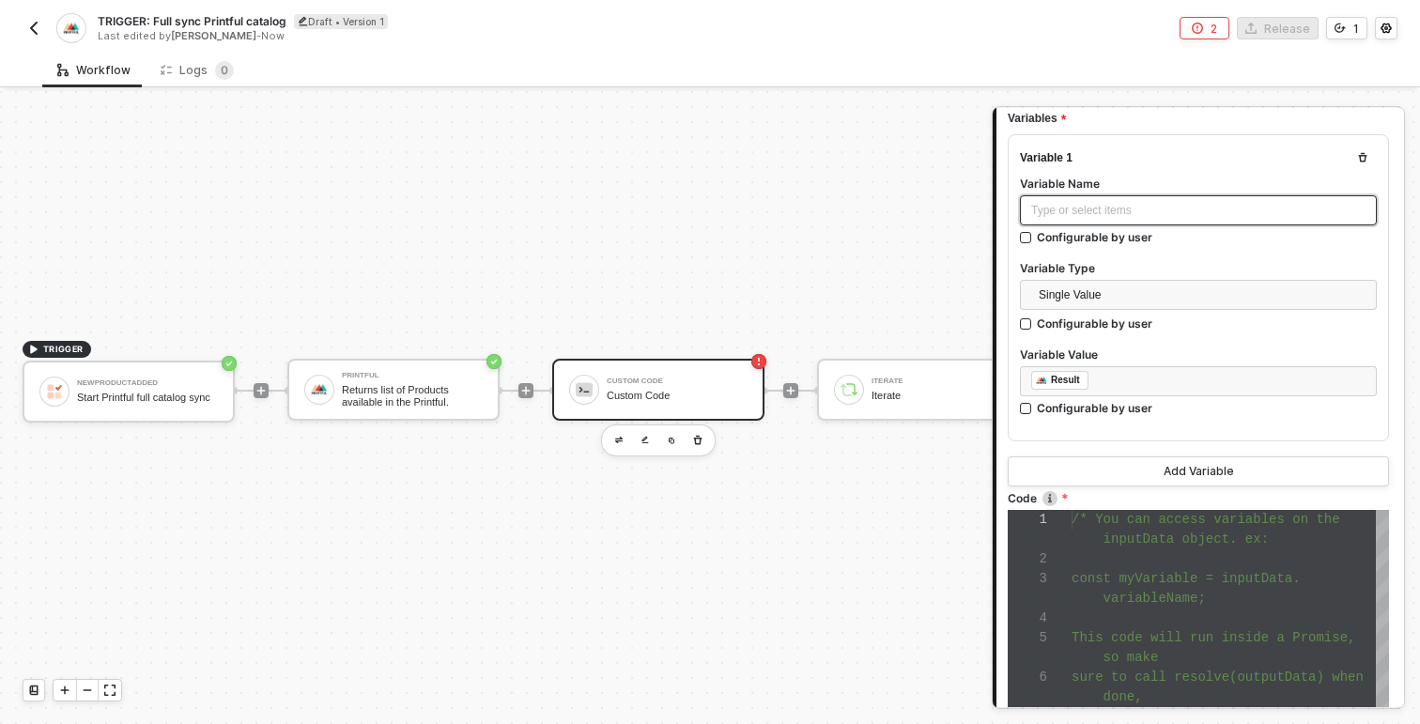
click at [1164, 212] on div "Type or select items ﻿" at bounding box center [1198, 211] width 334 height 18
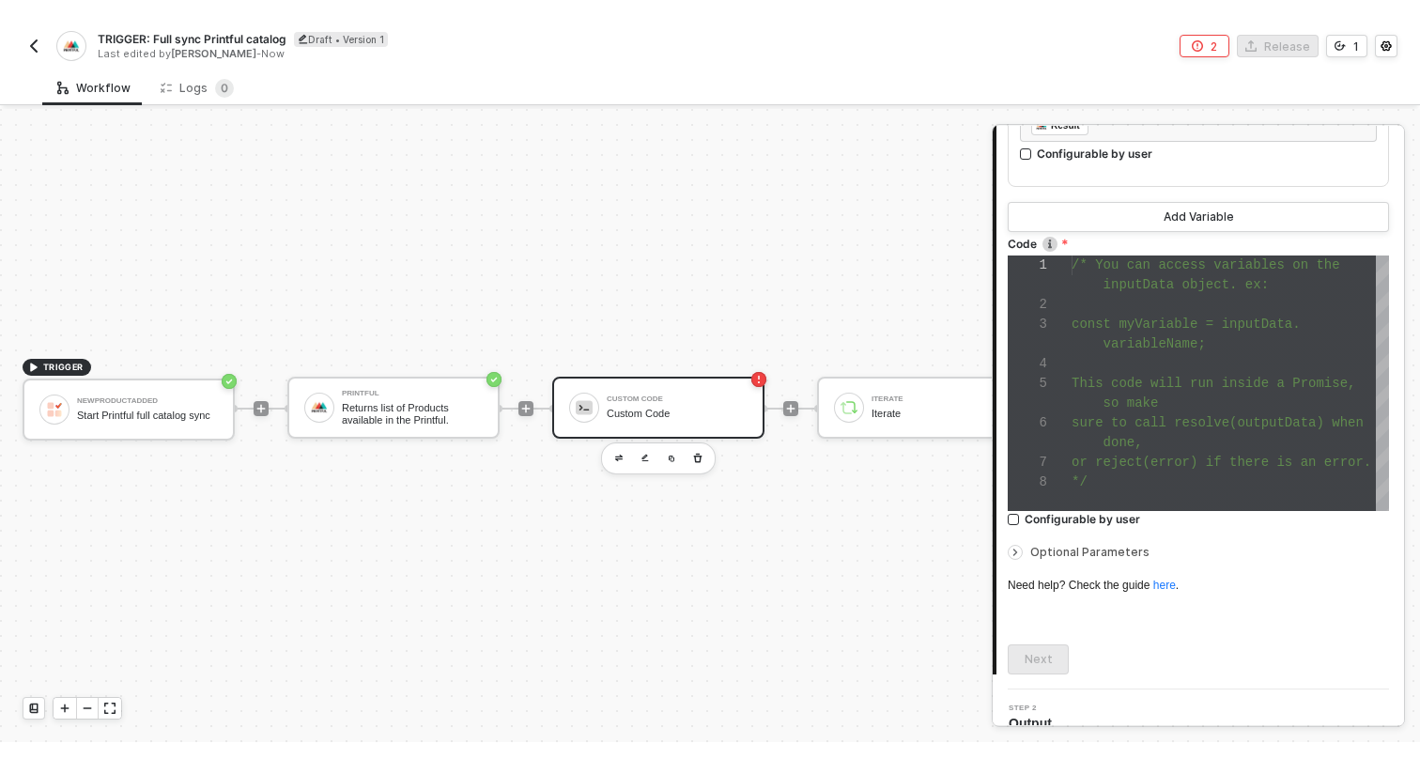
scroll to position [453, 0]
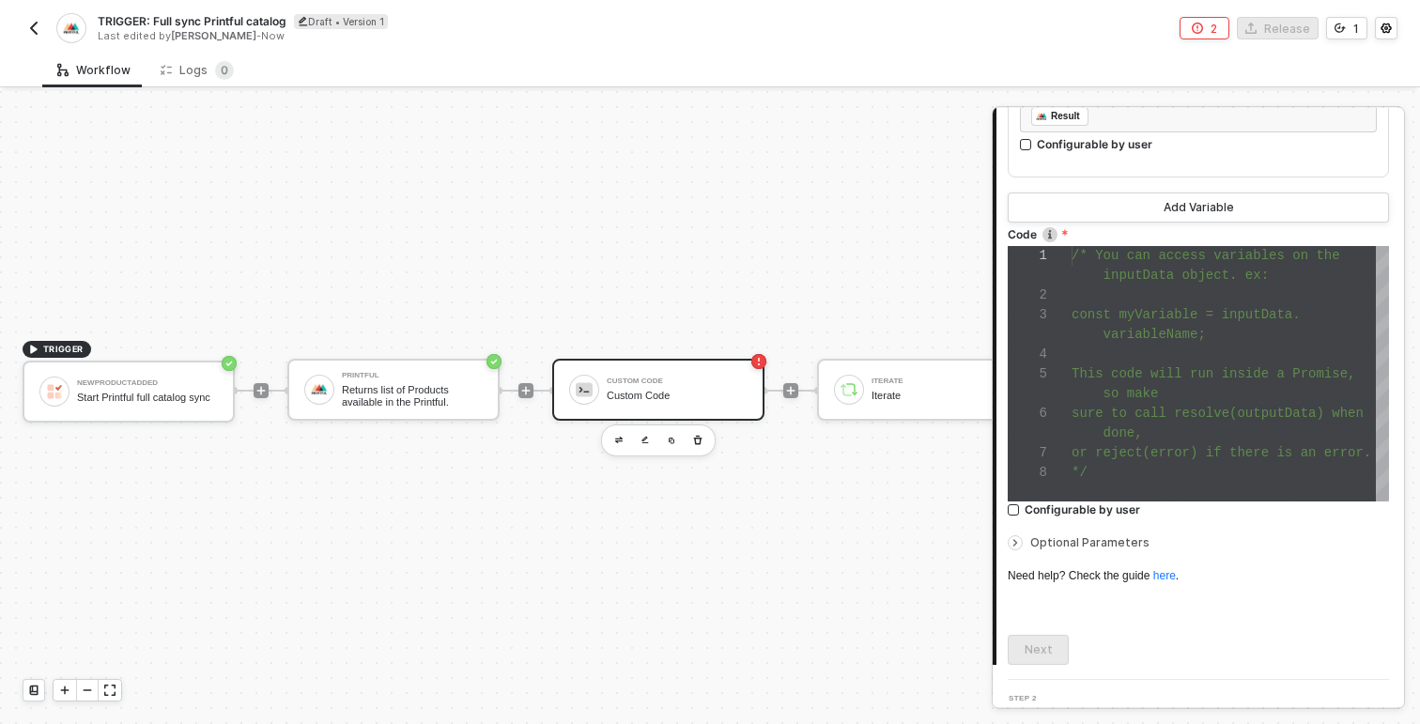
click at [888, 532] on div "TRIGGER NewProductAdded Start Printful full catalog sync Printful Returns list …" at bounding box center [916, 390] width 1833 height 668
click at [636, 532] on div "TRIGGER NewProductAdded Start Printful full catalog sync Printful Returns list …" at bounding box center [916, 390] width 1833 height 668
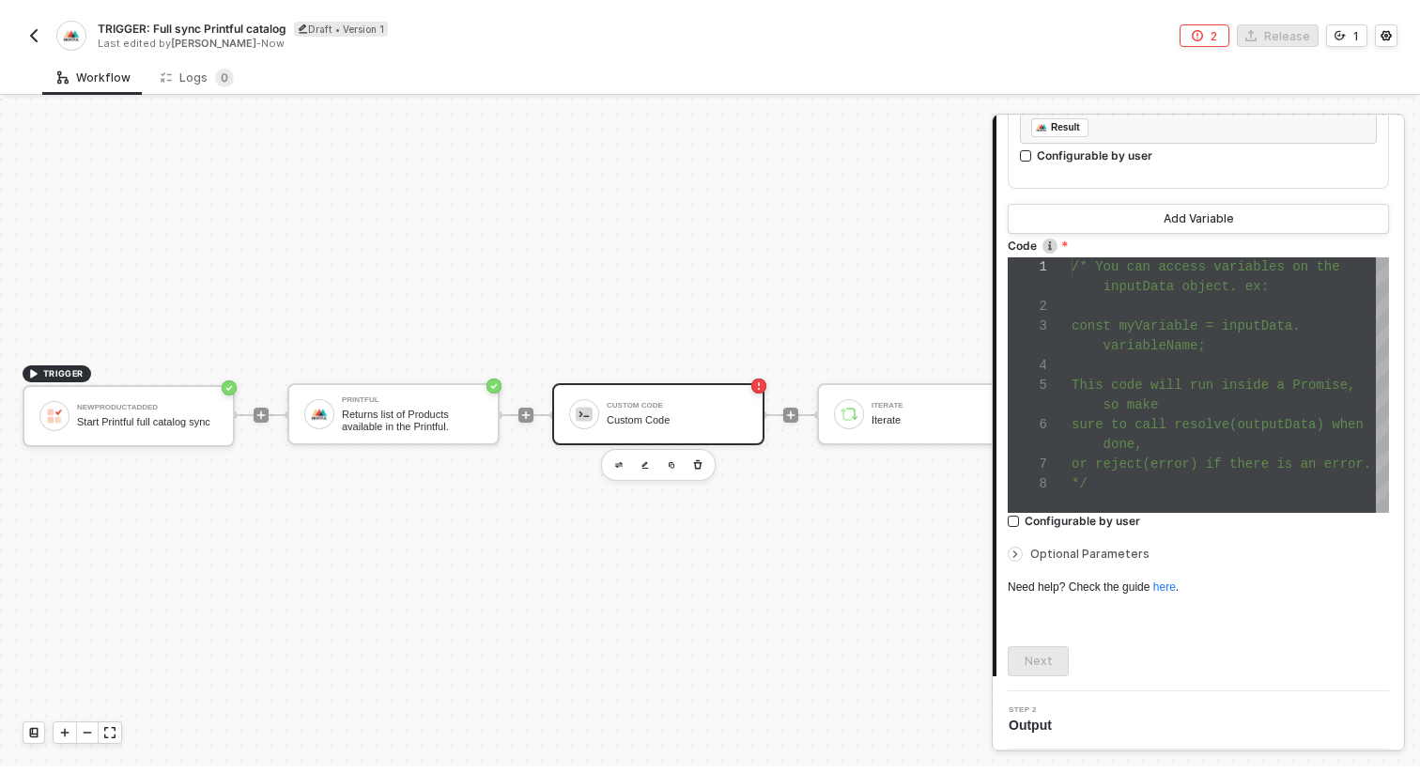
scroll to position [434, 0]
